Goal: Task Accomplishment & Management: Use online tool/utility

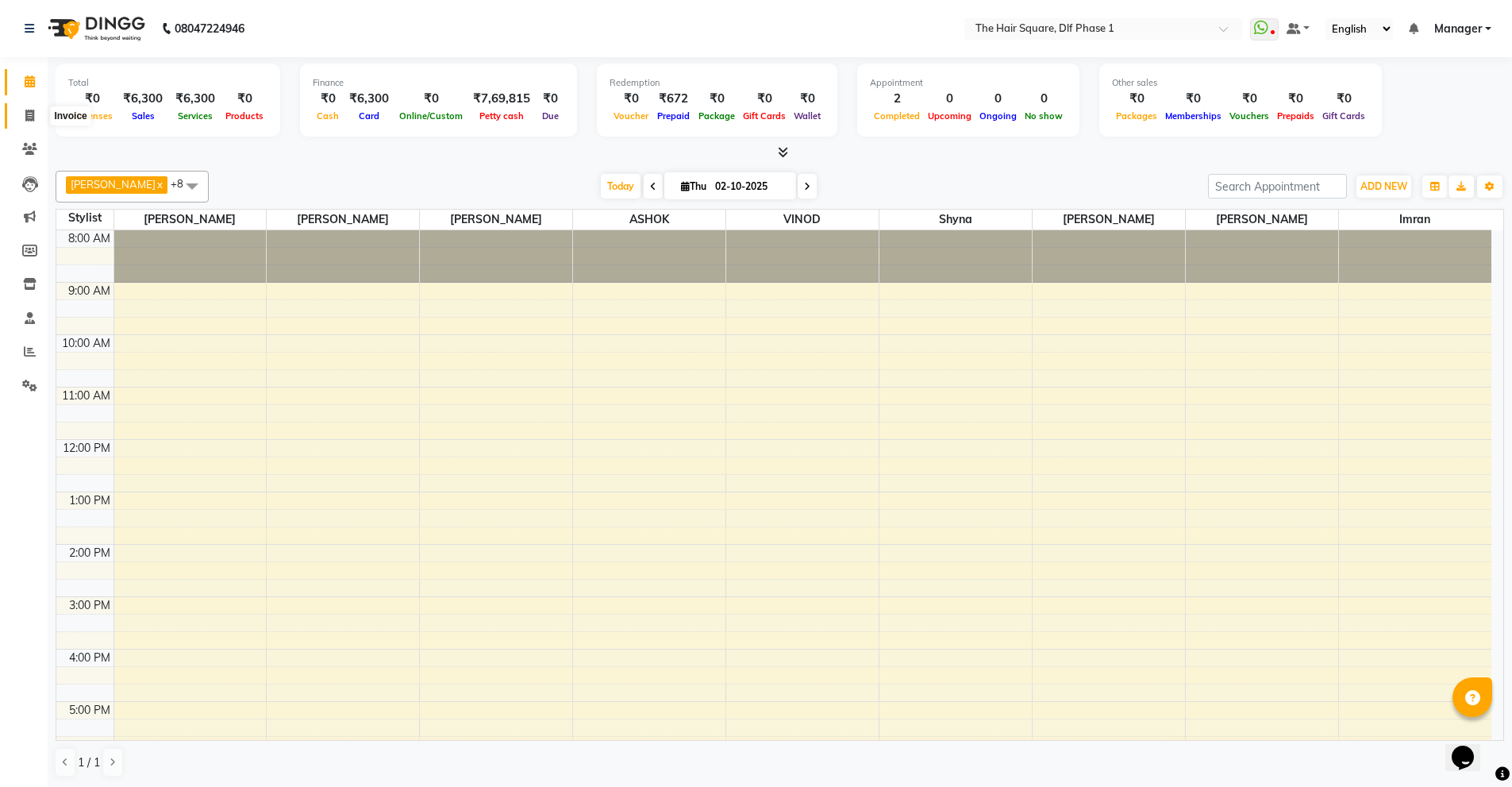
click at [23, 117] on span at bounding box center [30, 116] width 28 height 18
select select "5766"
select select "service"
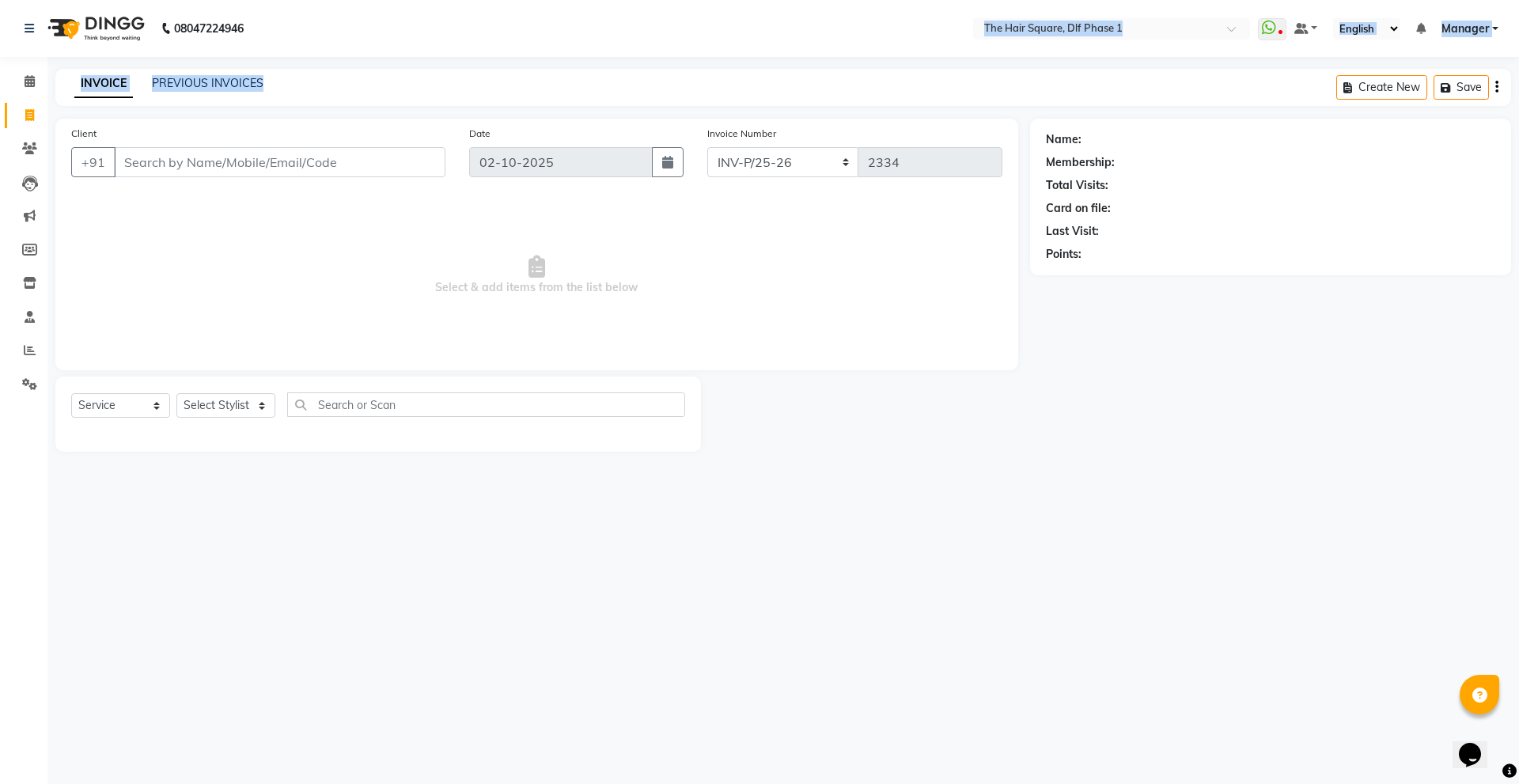
drag, startPoint x: 620, startPoint y: 57, endPoint x: 448, endPoint y: 0, distance: 181.2
click at [619, 56] on div "08047224946 Select Location × The Hair Square, Dlf Phase 1 WhatsApp Status ✕ St…" at bounding box center [760, 392] width 1519 height 784
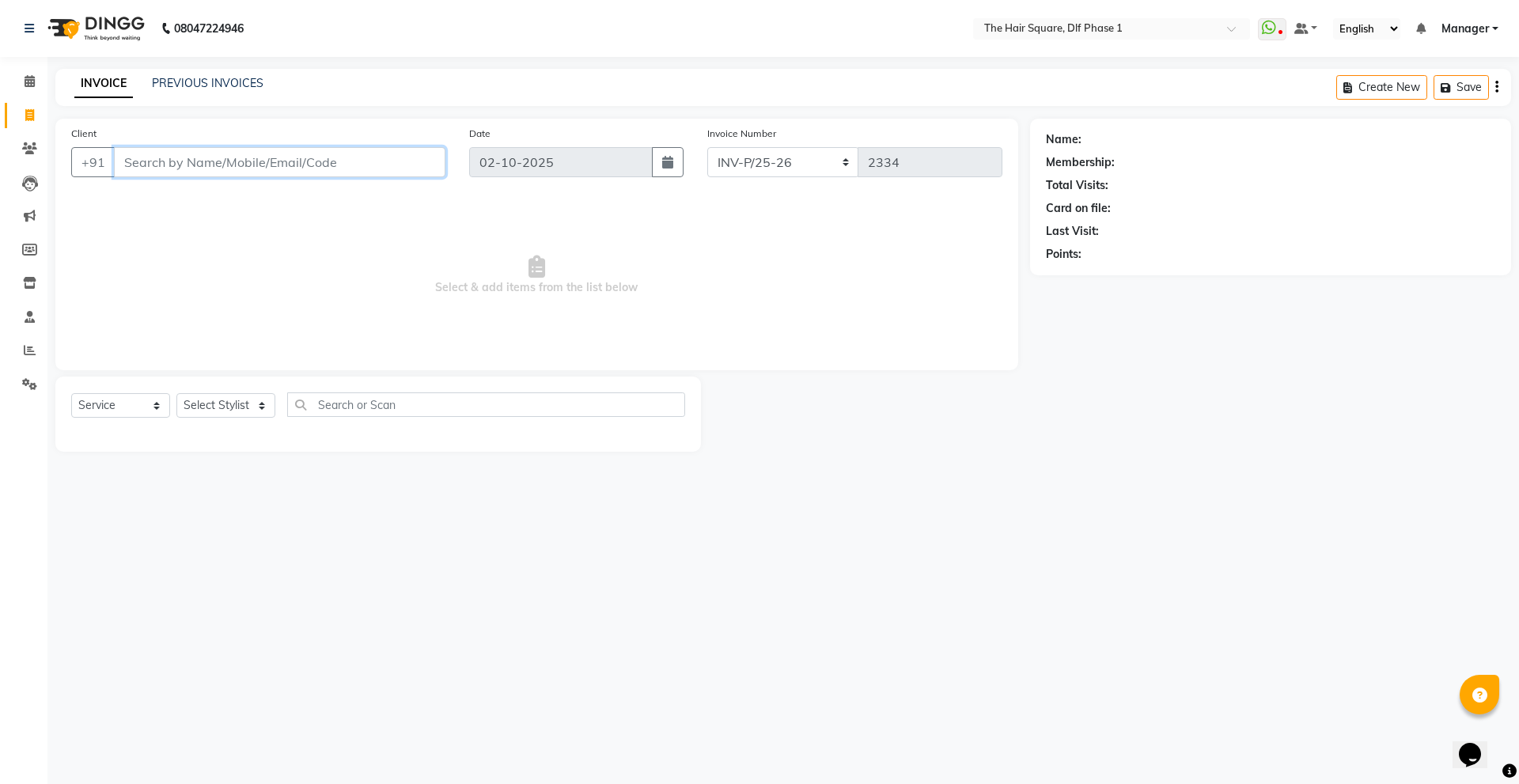
click at [255, 163] on input "Client" at bounding box center [280, 162] width 332 height 31
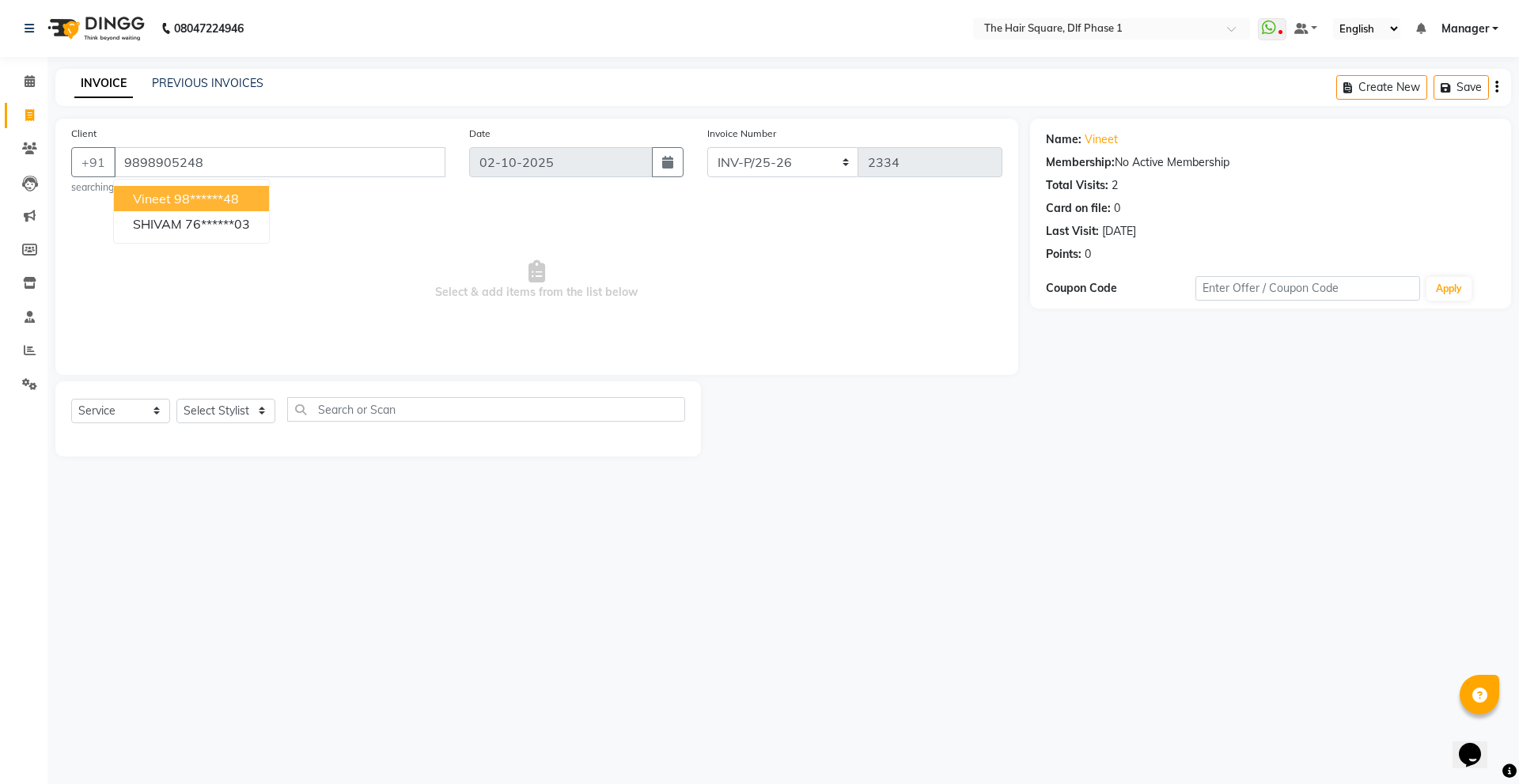
click at [268, 191] on button "vineet 98******48" at bounding box center [191, 199] width 155 height 26
type input "98******48"
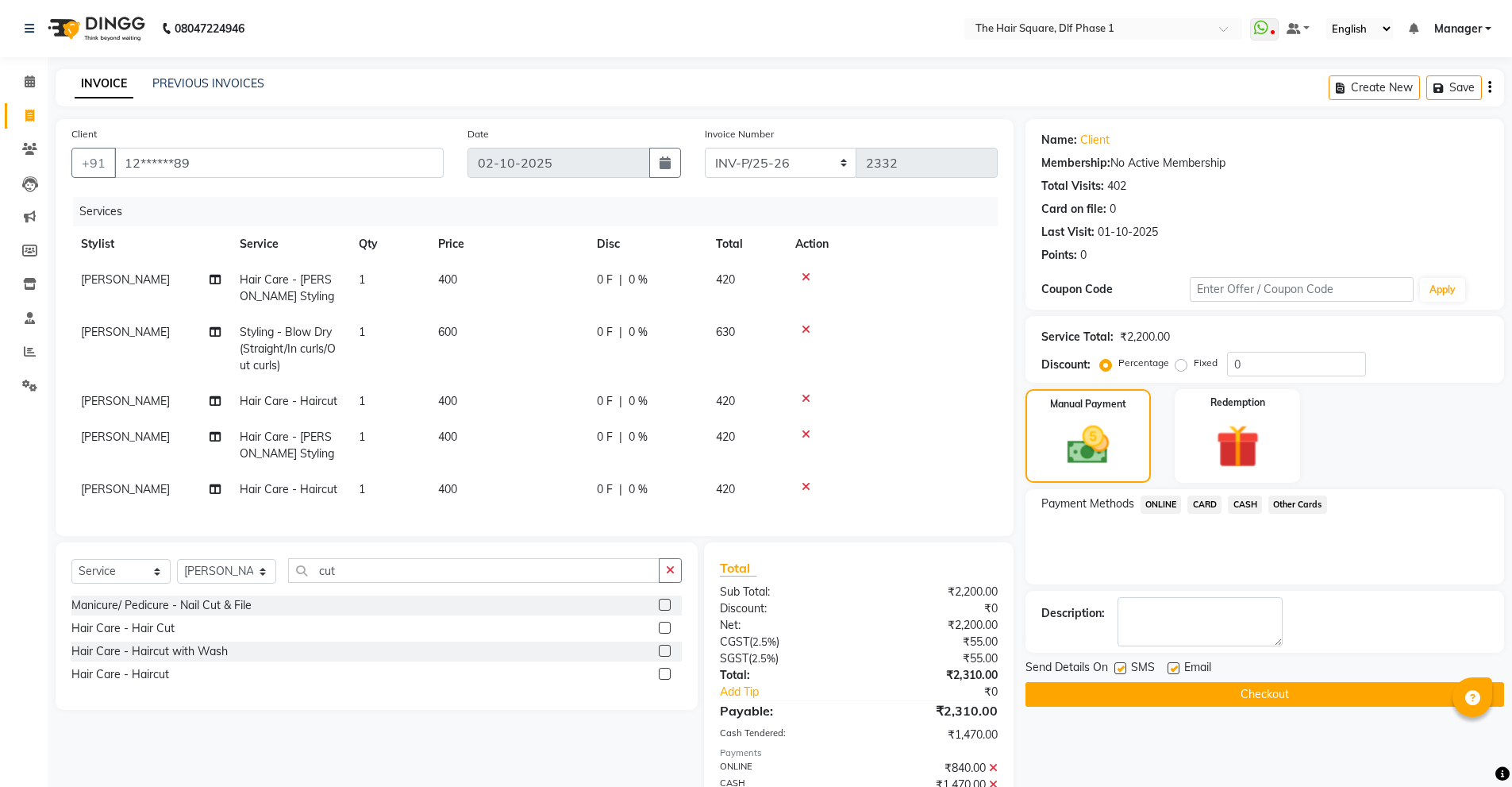
select select "5766"
select select "service"
select select "39560"
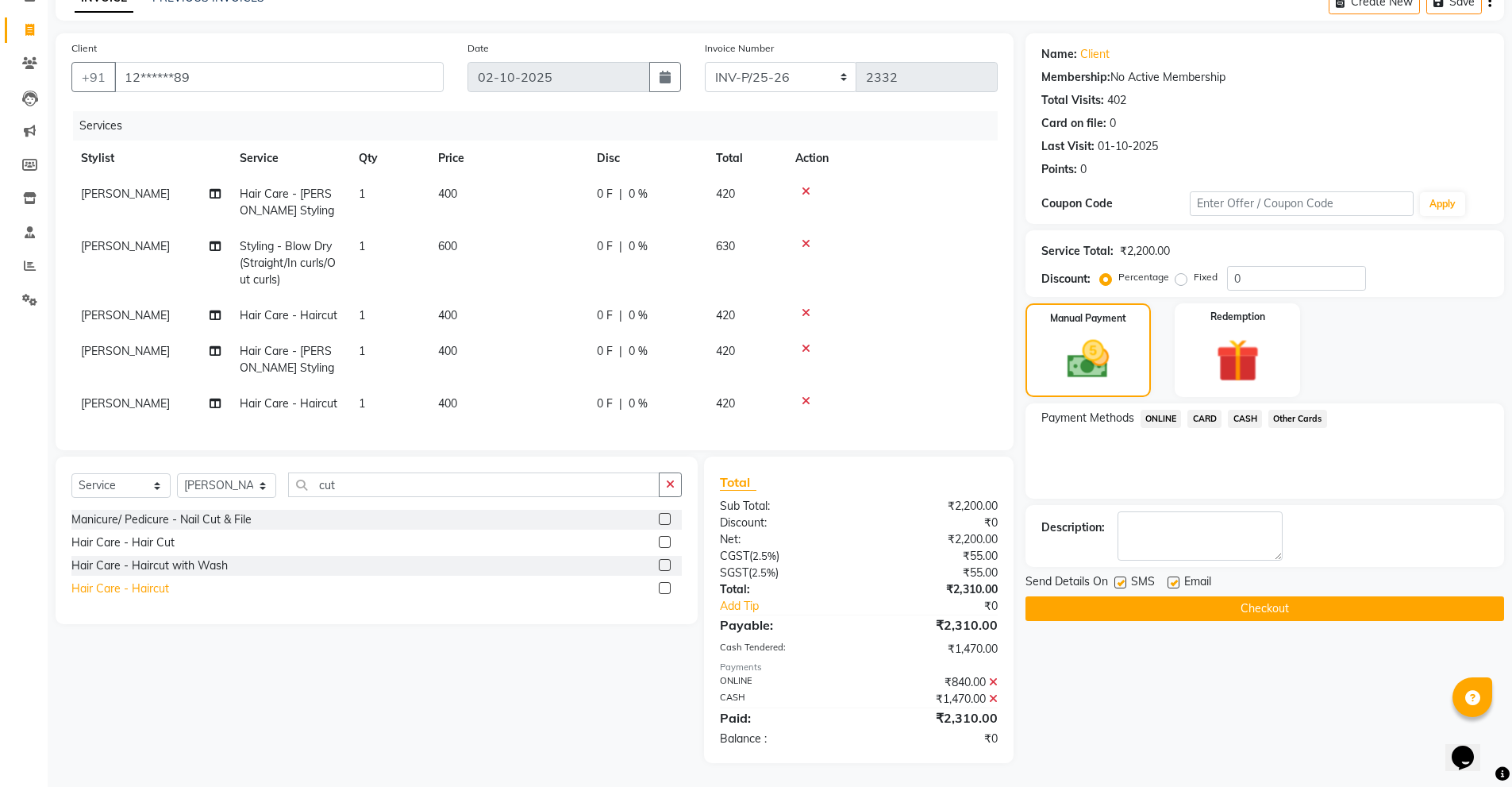
click at [152, 583] on div "Hair Care - Haircut" at bounding box center [120, 588] width 98 height 17
checkbox input "false"
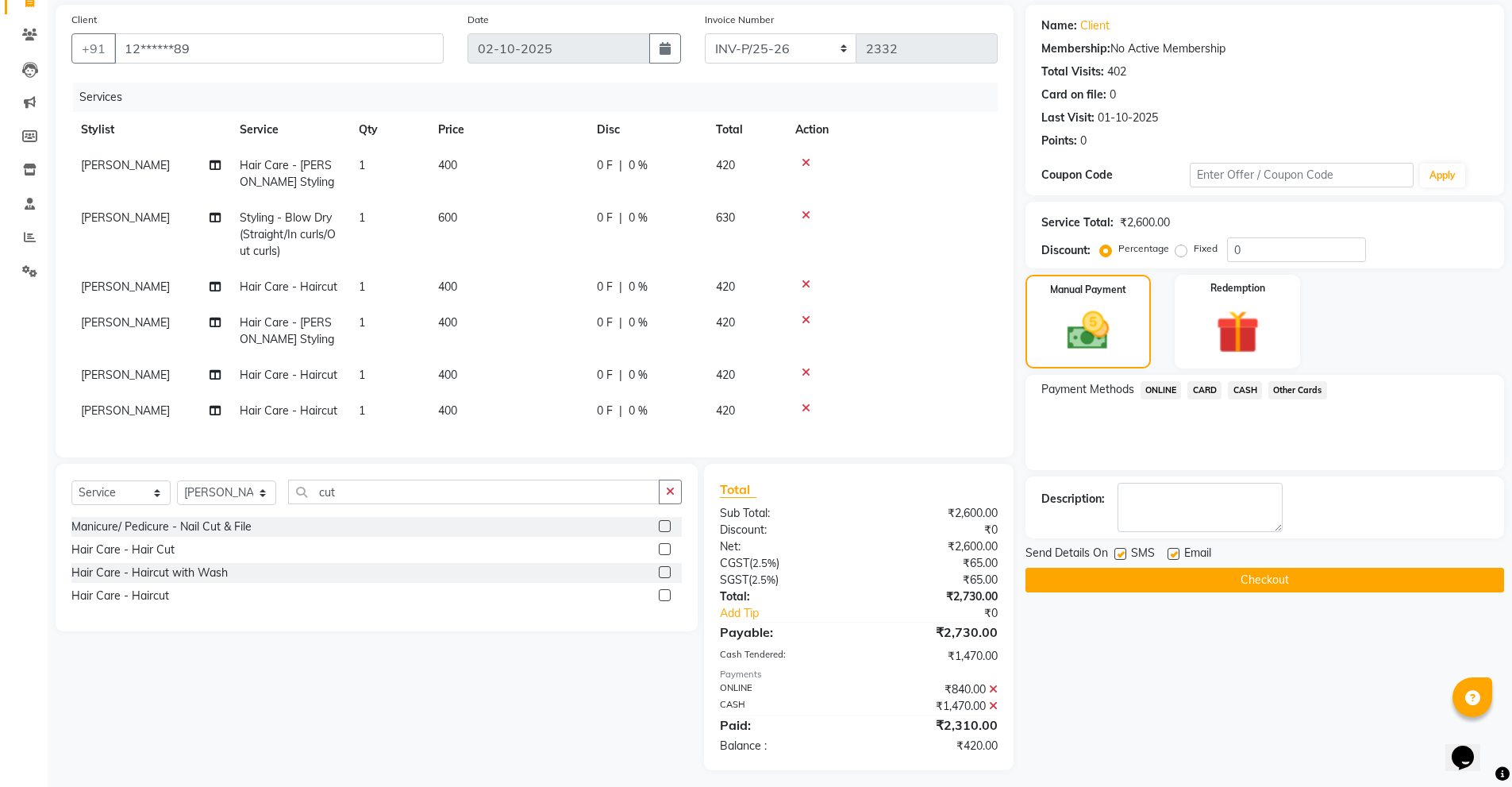
click at [1158, 394] on span "ONLINE" at bounding box center [1161, 391] width 42 height 18
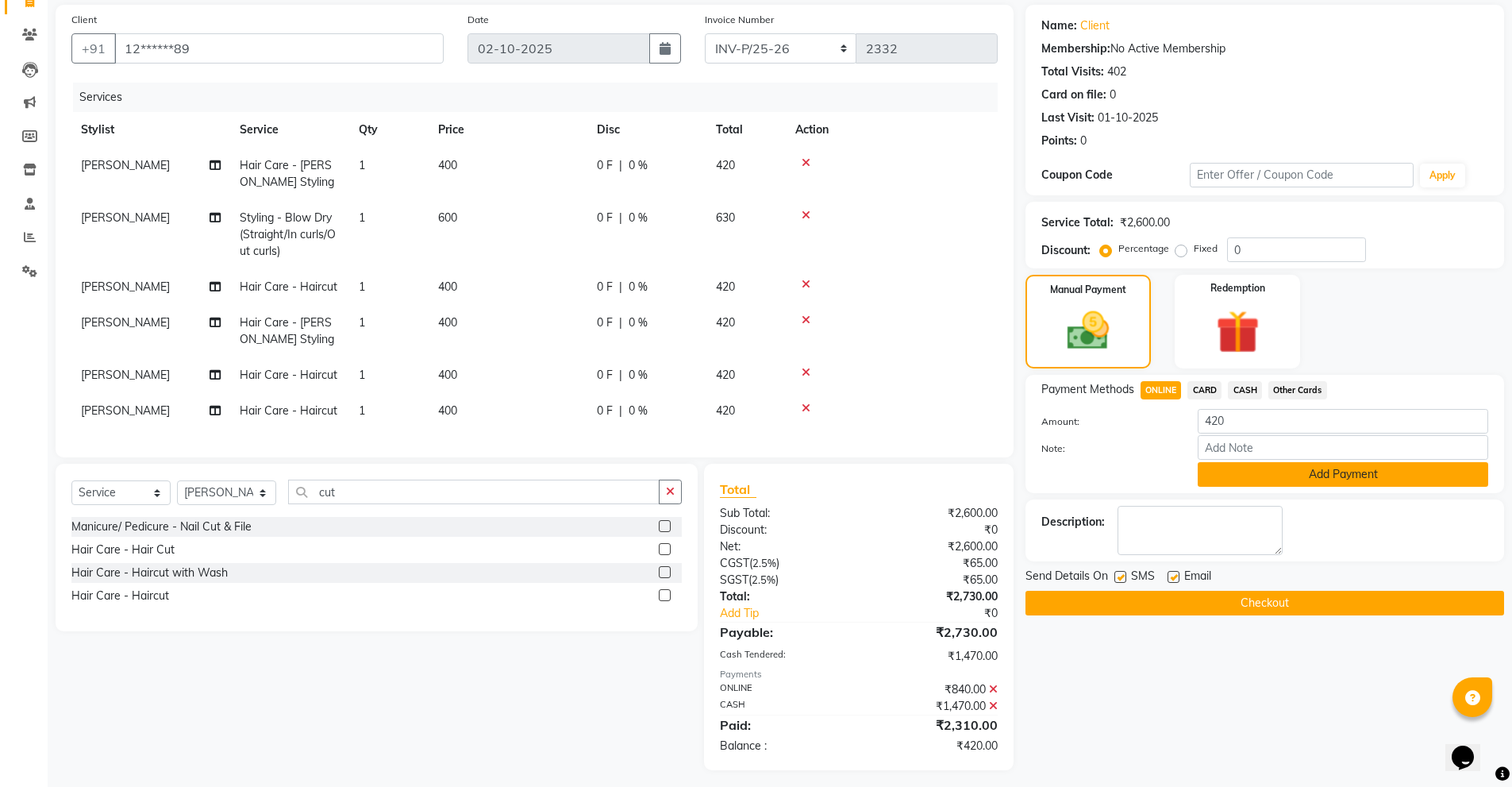
click at [1261, 466] on button "Add Payment" at bounding box center [1343, 474] width 291 height 25
